Goal: Task Accomplishment & Management: Use online tool/utility

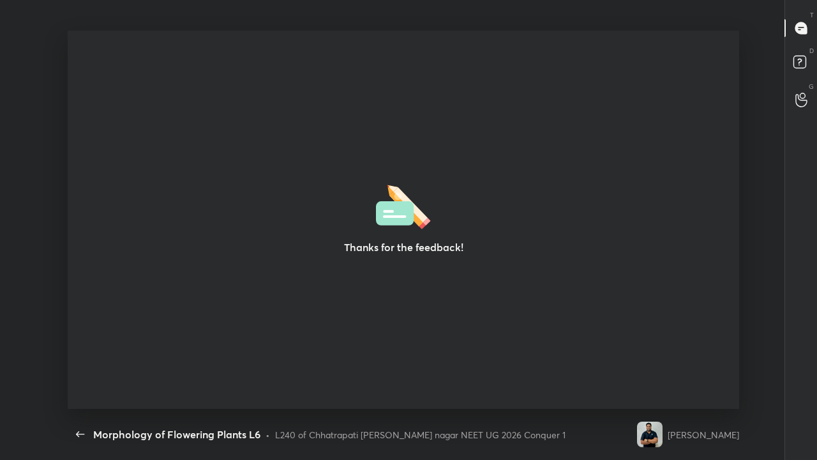
scroll to position [4, 1]
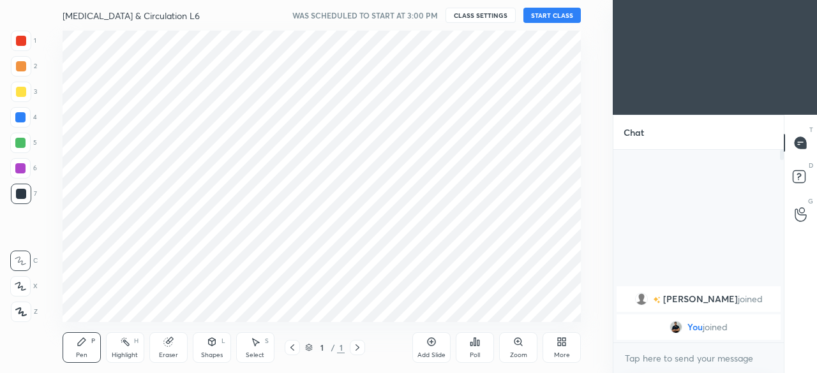
scroll to position [63537, 63267]
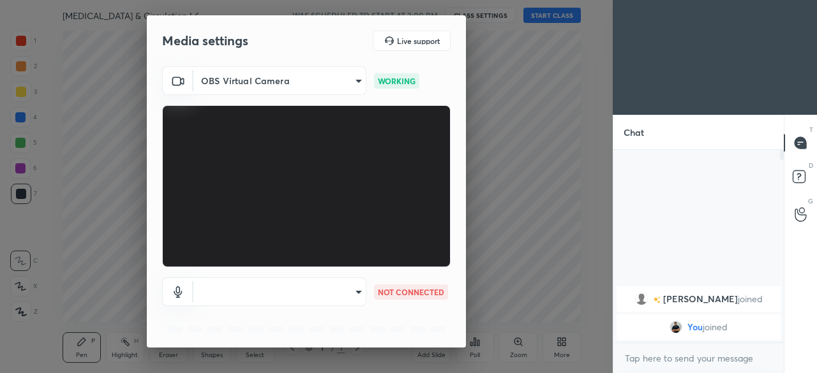
click at [350, 294] on body "1 2 3 4 5 6 7 C X Z C X Z E E Erase all H H [MEDICAL_DATA] & Circulation L6 WAS…" at bounding box center [408, 186] width 817 height 373
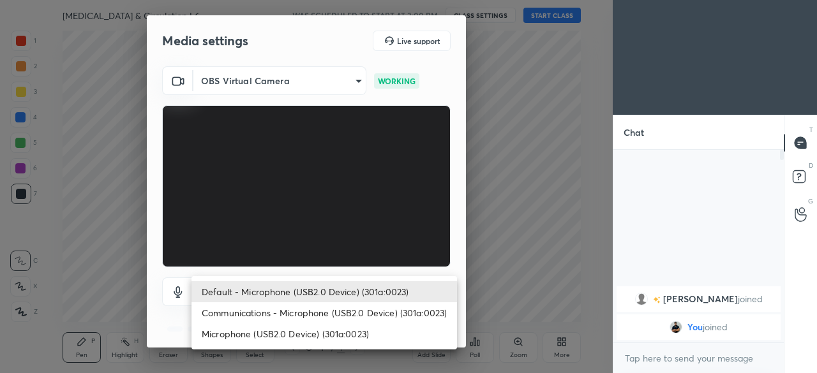
click at [315, 332] on li "Microphone (USB2.0 Device) (301a:0023)" at bounding box center [324, 334] width 266 height 21
type input "8c88c13ba37363e68a05074e9c36b64f2801ec021e37c0c9b9d1a985d4450fad"
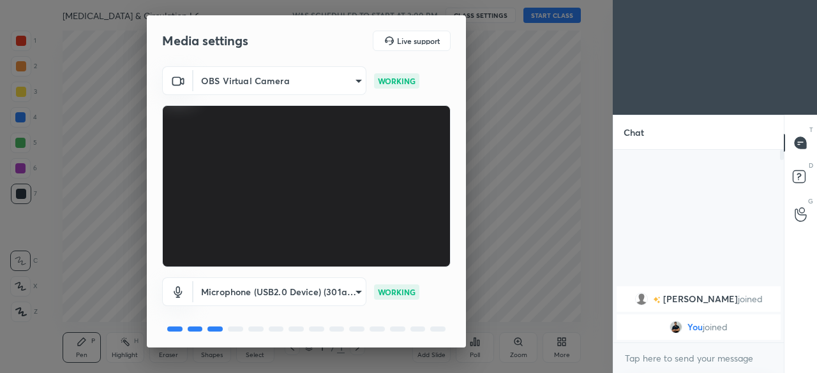
scroll to position [45, 0]
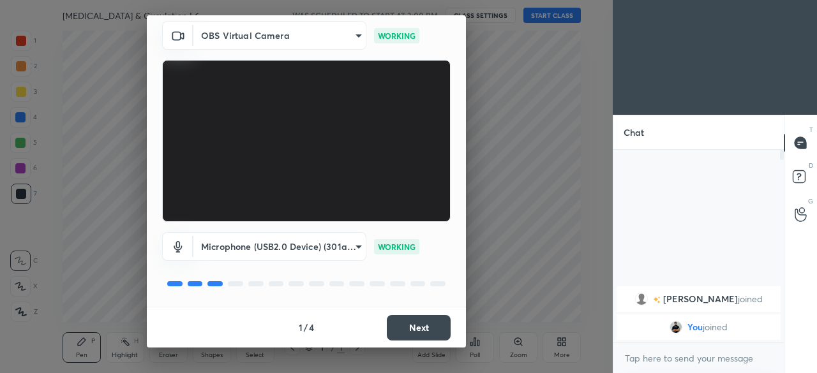
click at [398, 326] on button "Next" at bounding box center [419, 328] width 64 height 26
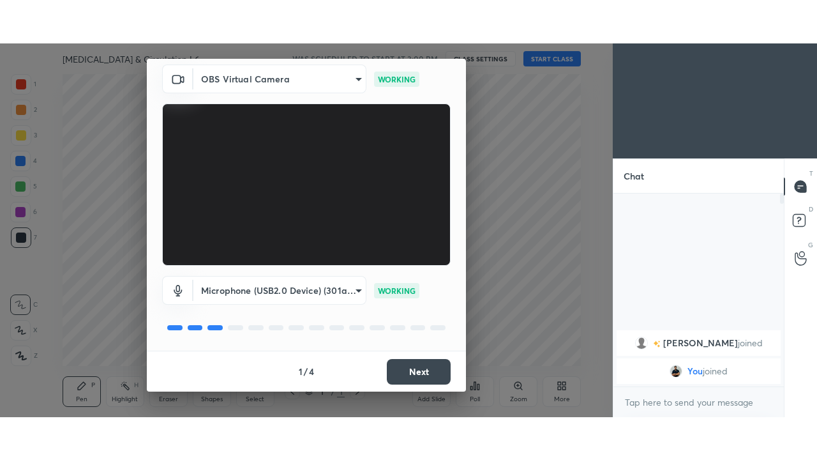
scroll to position [0, 0]
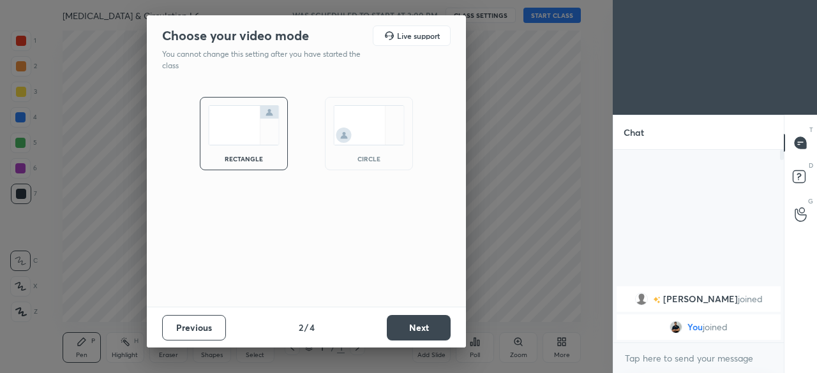
click at [399, 329] on button "Next" at bounding box center [419, 328] width 64 height 26
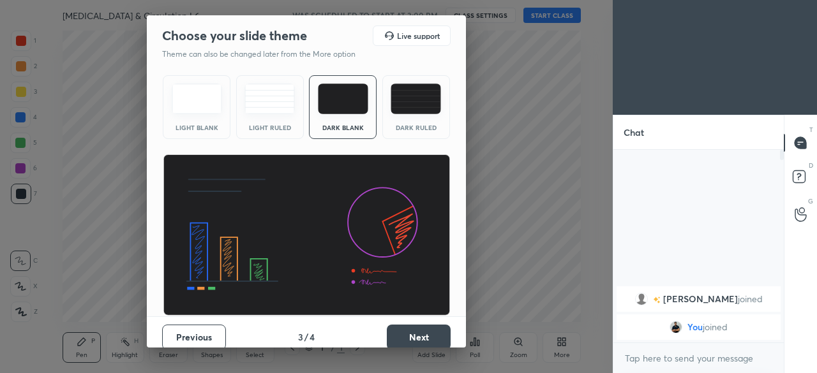
click at [394, 336] on button "Next" at bounding box center [419, 338] width 64 height 26
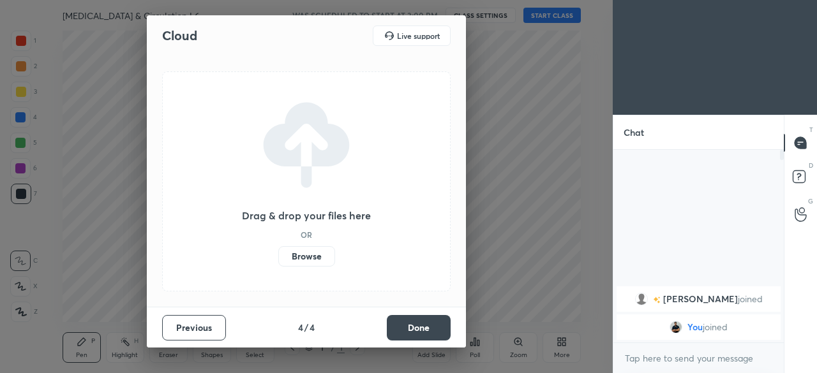
click at [306, 255] on label "Browse" at bounding box center [306, 256] width 57 height 20
click at [278, 255] on input "Browse" at bounding box center [278, 256] width 0 height 20
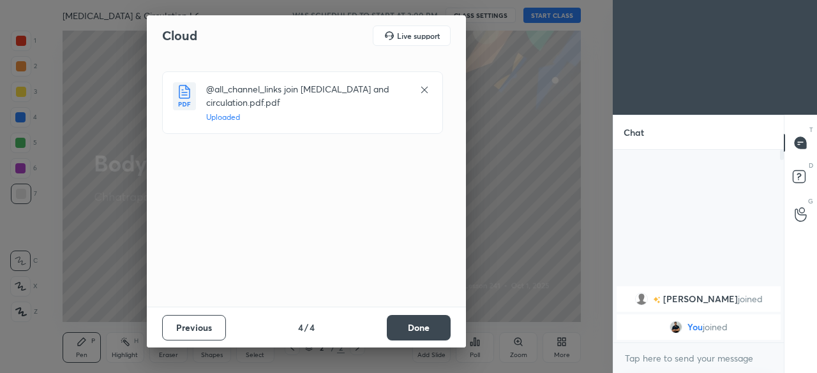
click at [416, 329] on button "Done" at bounding box center [419, 328] width 64 height 26
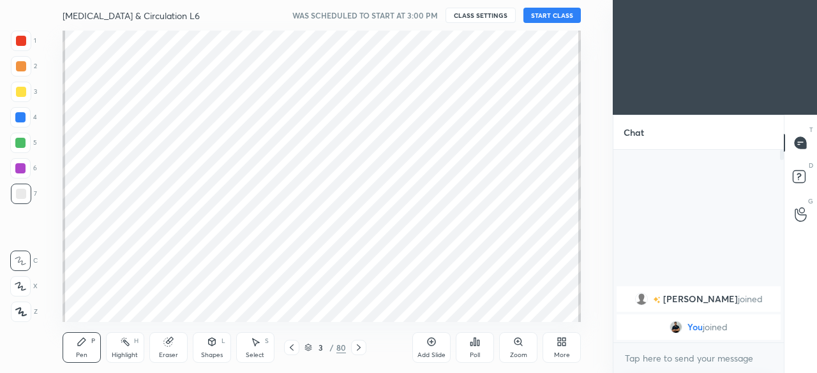
click at [562, 349] on div "More" at bounding box center [562, 348] width 38 height 31
click at [545, 249] on icon at bounding box center [546, 244] width 10 height 10
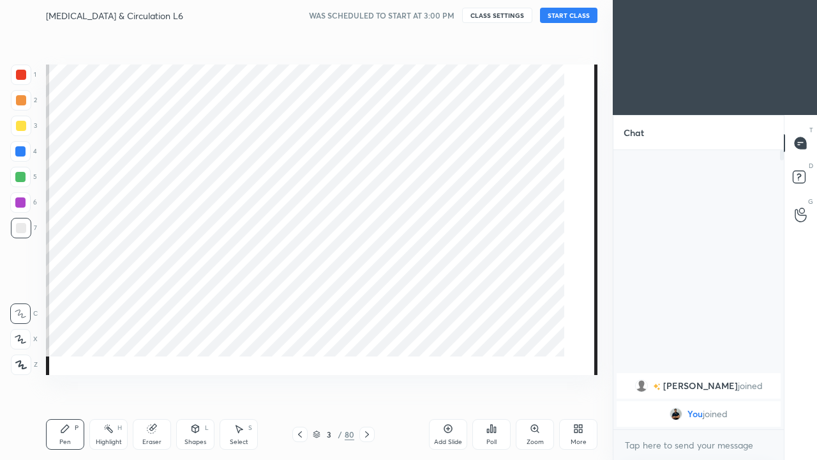
scroll to position [169, 167]
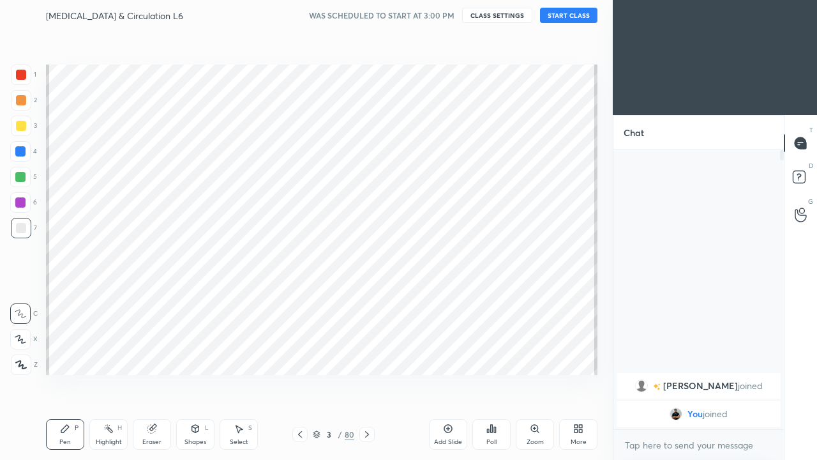
click at [581, 373] on div "More" at bounding box center [579, 442] width 16 height 6
click at [513, 337] on div "Dark Mode" at bounding box center [506, 336] width 51 height 31
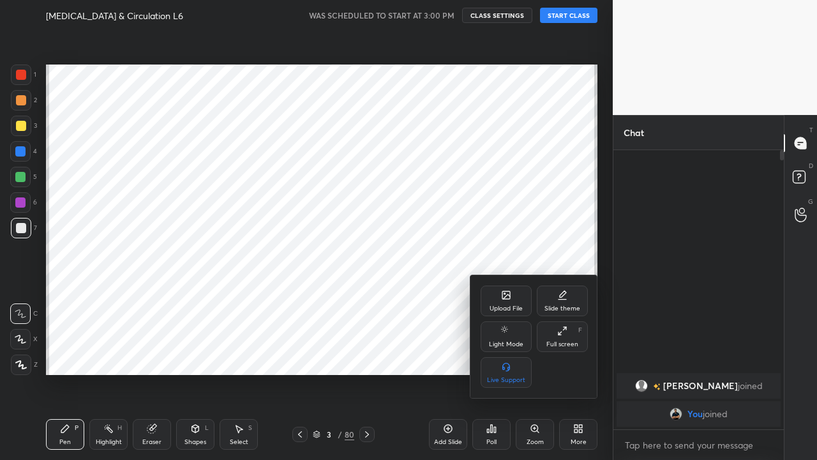
click at [315, 373] on div at bounding box center [408, 230] width 817 height 460
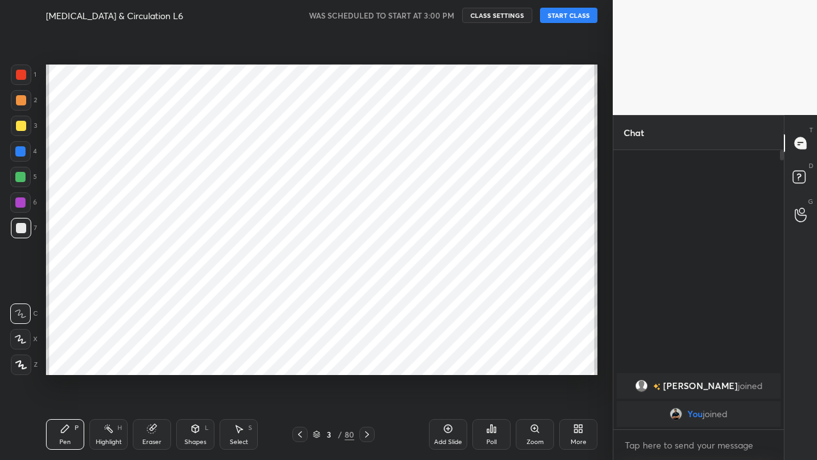
click at [319, 373] on icon at bounding box center [317, 434] width 8 height 8
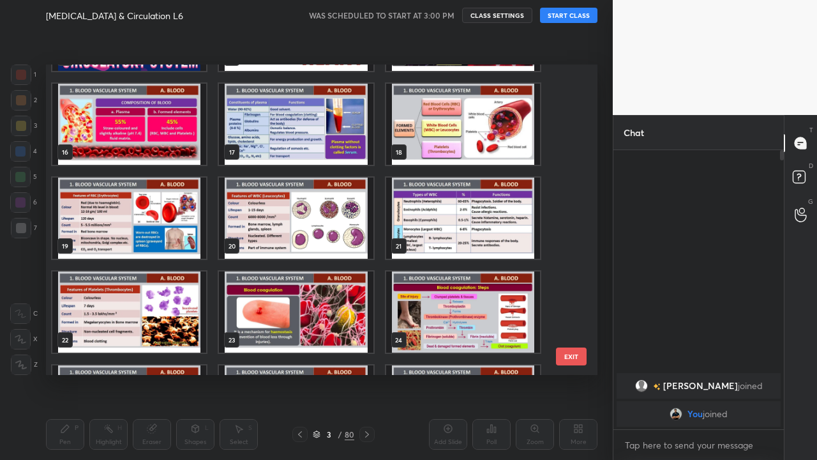
scroll to position [458, 0]
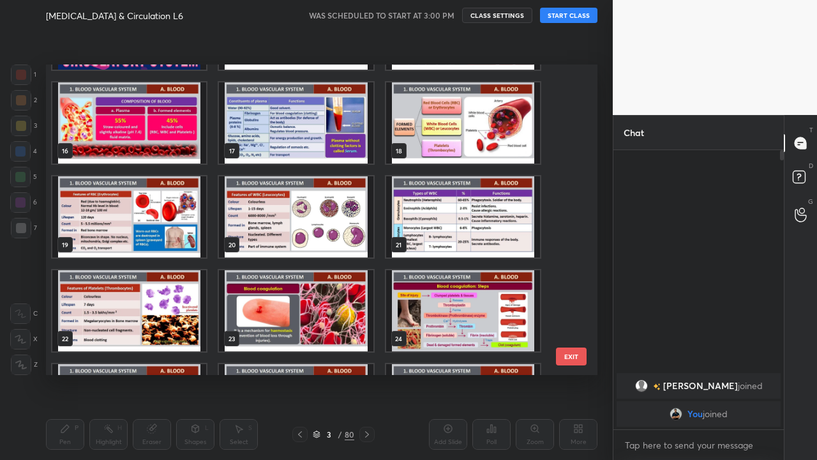
click at [344, 223] on img "grid" at bounding box center [296, 216] width 154 height 81
click at [431, 195] on img "grid" at bounding box center [463, 216] width 154 height 81
click at [416, 208] on img "grid" at bounding box center [463, 216] width 154 height 81
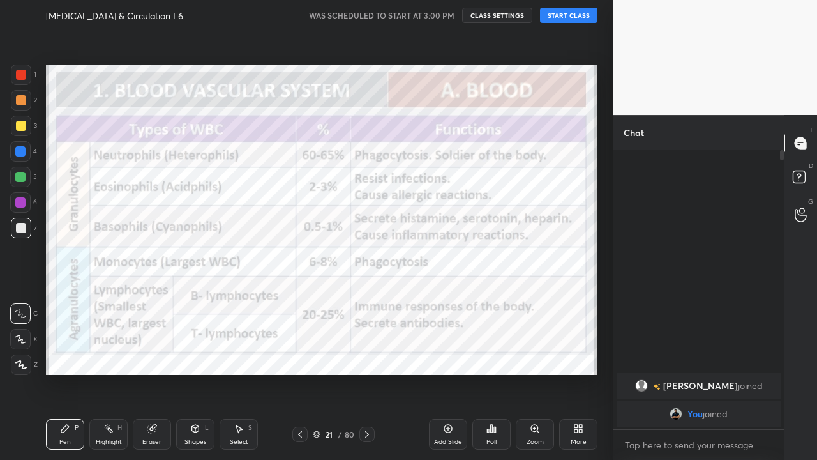
click at [419, 208] on img "grid" at bounding box center [463, 216] width 154 height 81
click at [559, 19] on button "START CLASS" at bounding box center [568, 15] width 57 height 15
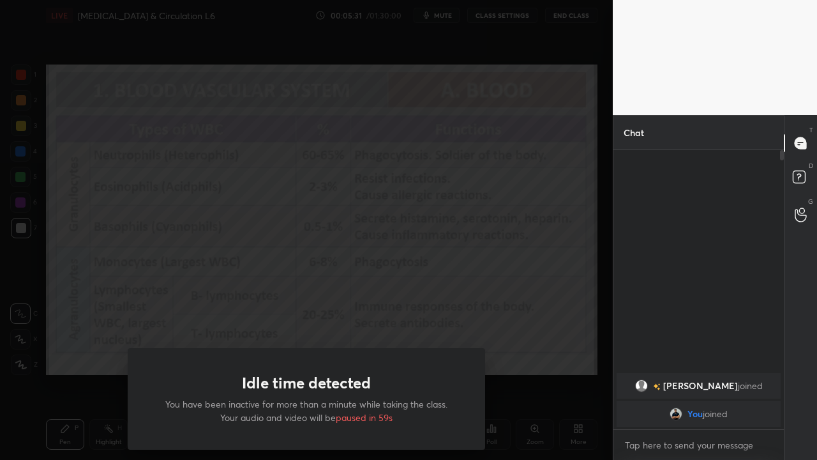
click at [77, 298] on div "Idle time detected You have been inactive for more than a minute while taking t…" at bounding box center [306, 230] width 613 height 460
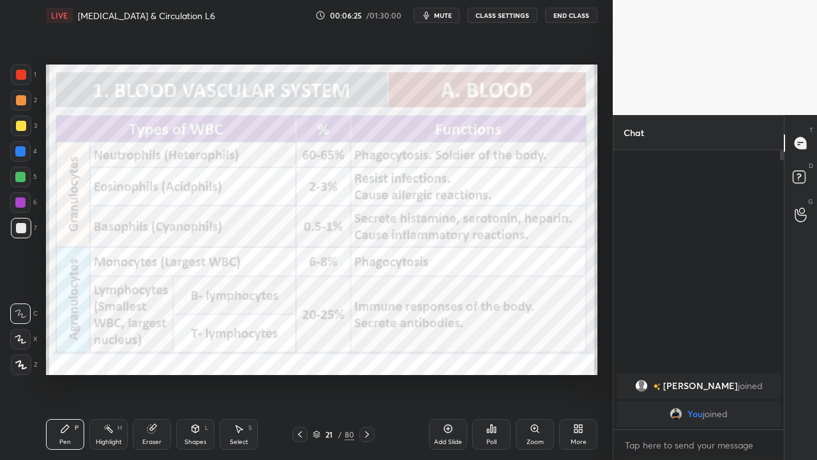
click at [299, 373] on icon at bounding box center [300, 434] width 10 height 10
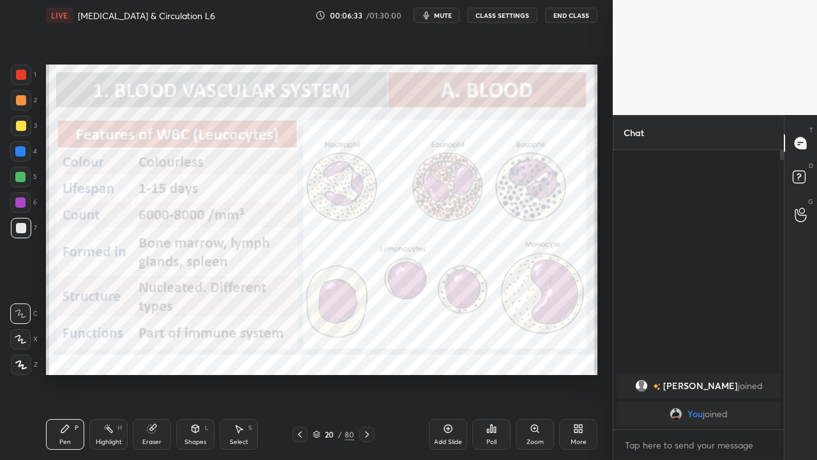
click at [21, 200] on div at bounding box center [20, 202] width 10 height 10
click at [23, 366] on icon at bounding box center [20, 364] width 11 height 9
click at [368, 373] on icon at bounding box center [367, 434] width 10 height 10
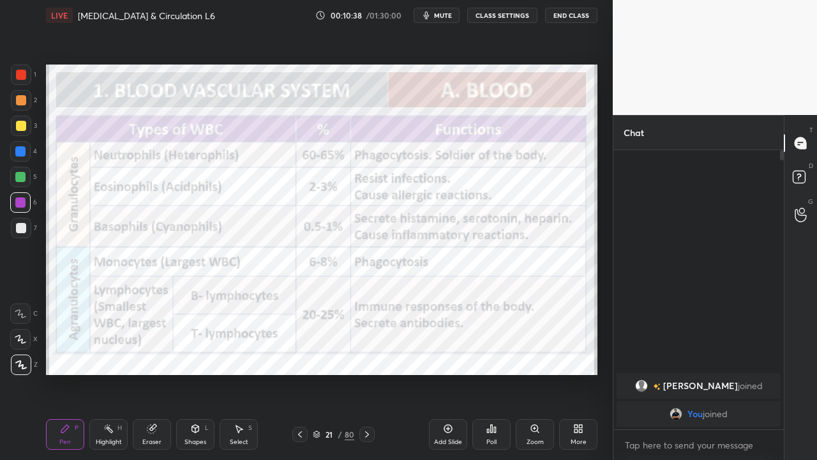
click at [23, 231] on div at bounding box center [21, 228] width 10 height 10
click at [22, 204] on div at bounding box center [20, 202] width 10 height 10
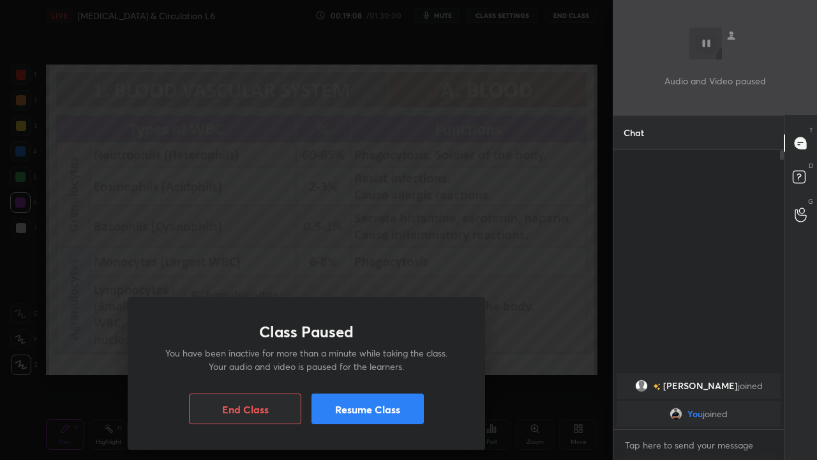
click at [341, 373] on button "Resume Class" at bounding box center [367, 408] width 112 height 31
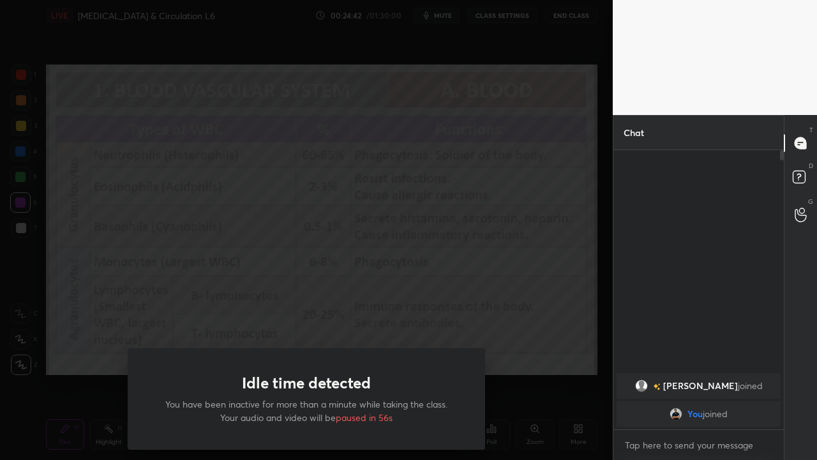
click at [111, 292] on div "Idle time detected You have been inactive for more than a minute while taking t…" at bounding box center [306, 230] width 613 height 460
click at [117, 302] on div "Idle time detected You have been inactive for more than a minute while taking t…" at bounding box center [306, 230] width 613 height 460
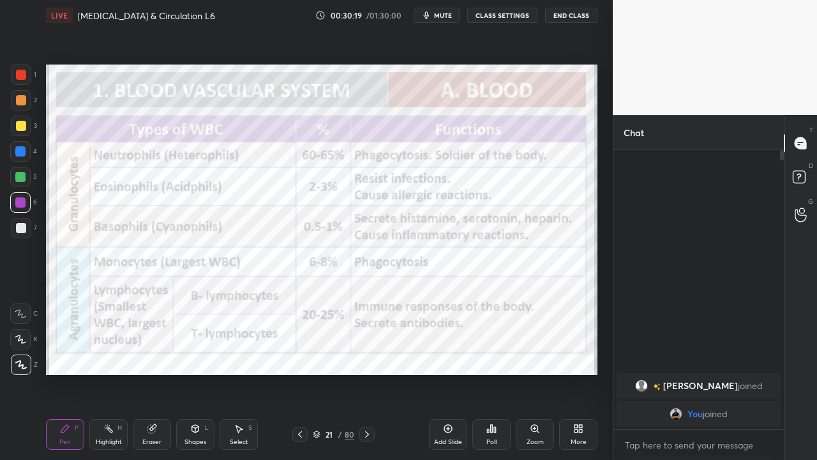
click at [300, 373] on icon at bounding box center [300, 434] width 4 height 6
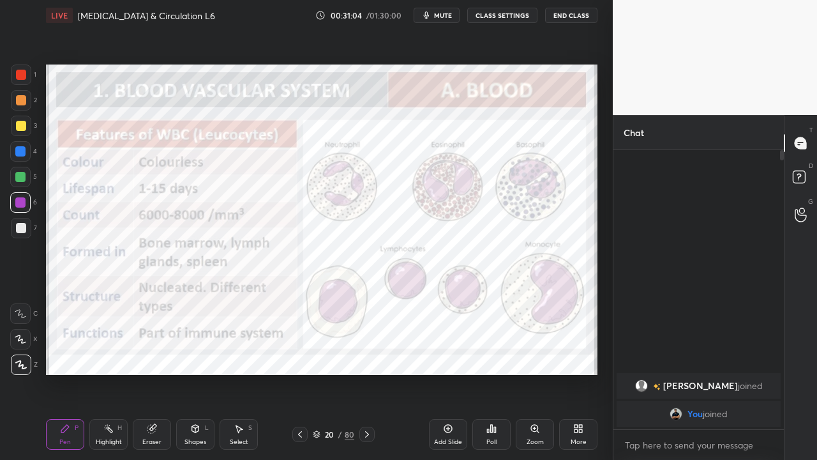
click at [366, 373] on icon at bounding box center [367, 434] width 10 height 10
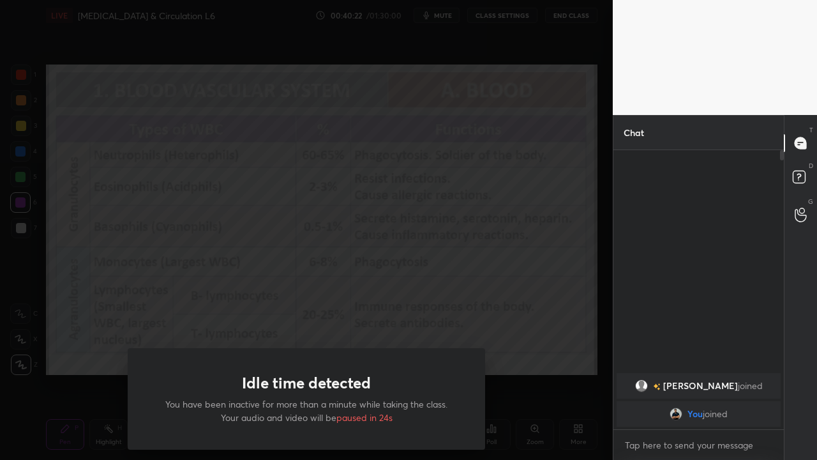
click at [140, 322] on div "Idle time detected You have been inactive for more than a minute while taking t…" at bounding box center [306, 230] width 613 height 460
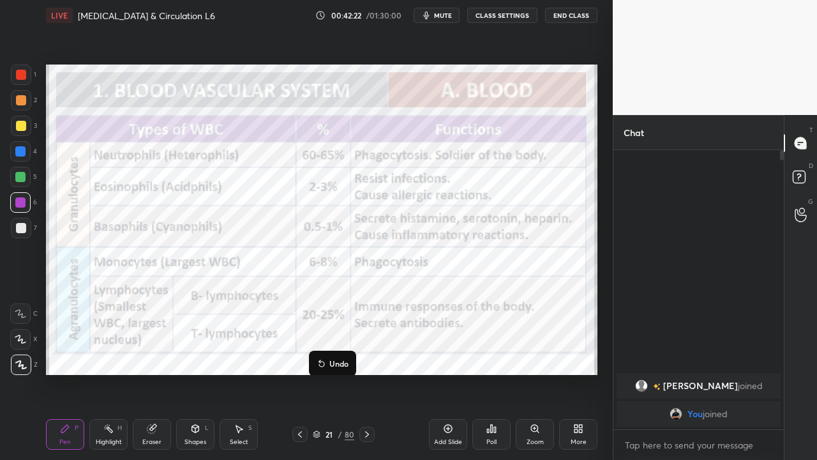
click at [202, 373] on div "Undo Setting up your live class Poll for secs No correct answer Start poll" at bounding box center [322, 220] width 562 height 378
click at [19, 230] on div at bounding box center [21, 228] width 10 height 10
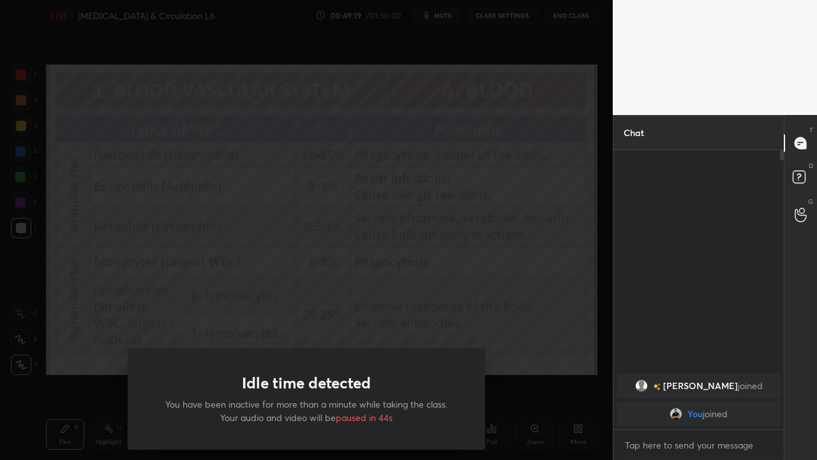
click at [571, 347] on div "Idle time detected You have been inactive for more than a minute while taking t…" at bounding box center [306, 230] width 613 height 460
click at [75, 364] on div "Idle time detected You have been inactive for more than a minute while taking t…" at bounding box center [306, 230] width 613 height 460
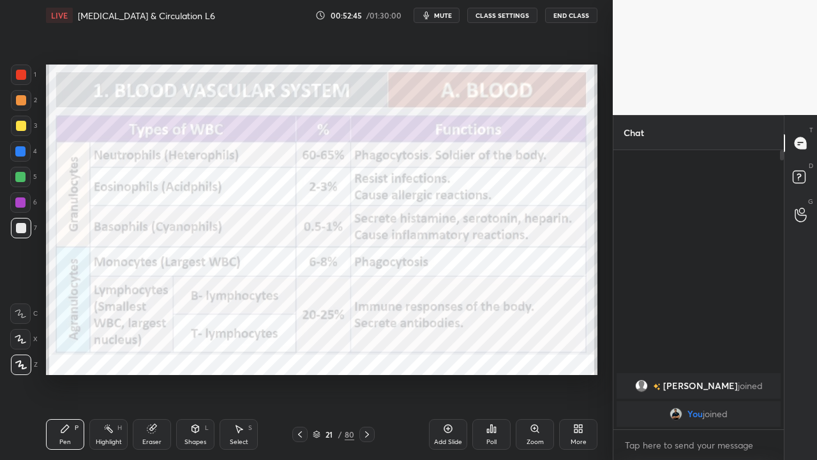
click at [573, 18] on button "End Class" at bounding box center [571, 15] width 52 height 15
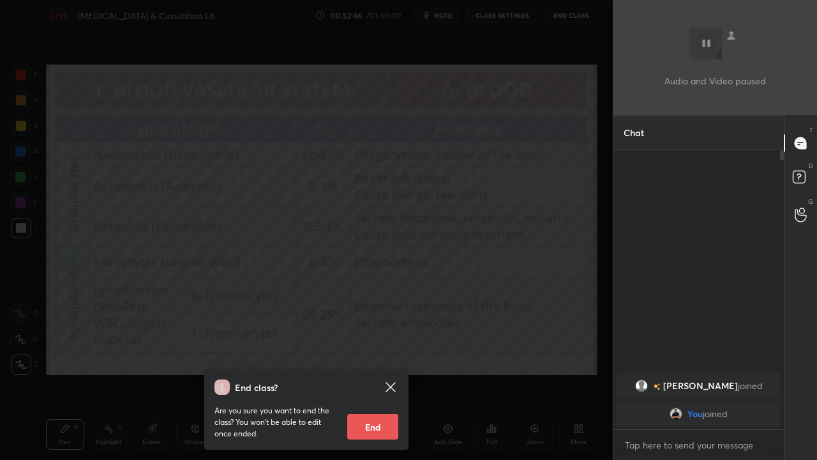
click at [382, 373] on button "End" at bounding box center [372, 427] width 51 height 26
type textarea "x"
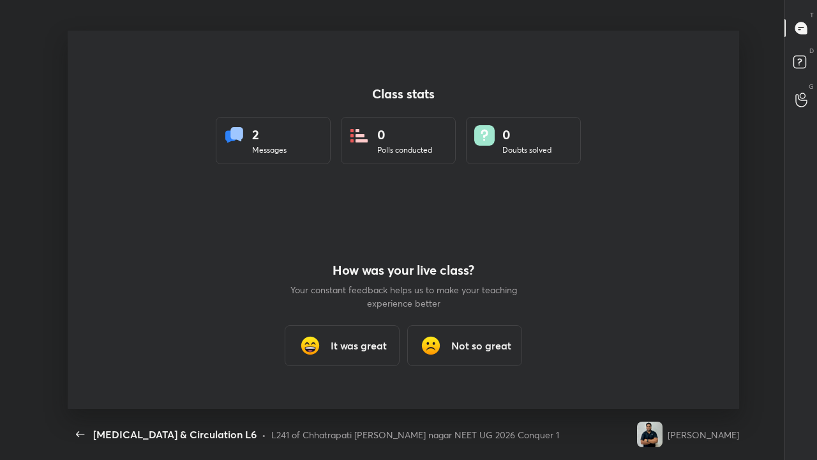
scroll to position [0, 0]
click at [450, 346] on div "Not so great" at bounding box center [464, 345] width 115 height 41
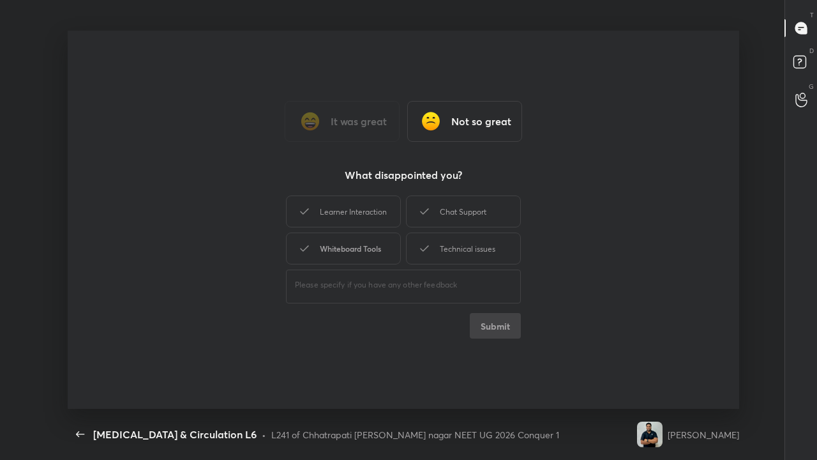
click at [313, 252] on div "Whiteboard Tools" at bounding box center [343, 248] width 115 height 32
click at [497, 330] on button "Submit" at bounding box center [495, 326] width 51 height 26
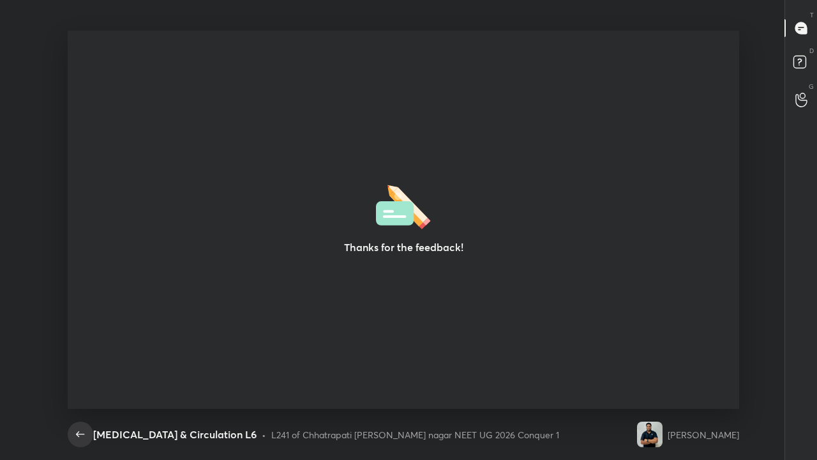
click at [85, 373] on icon "button" at bounding box center [80, 433] width 15 height 15
